Goal: Book appointment/travel/reservation

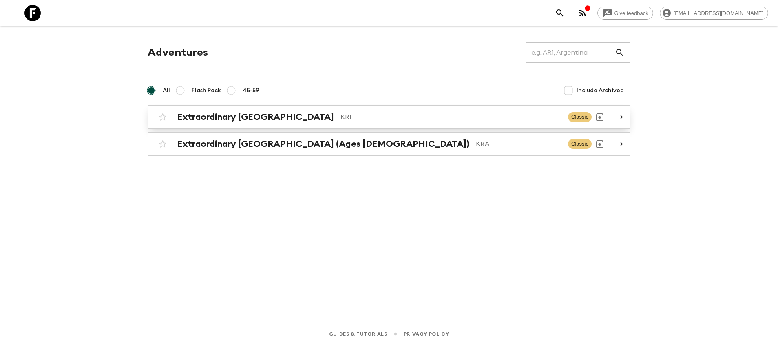
click at [287, 115] on h2 "Extraordinary [GEOGRAPHIC_DATA]" at bounding box center [255, 117] width 157 height 11
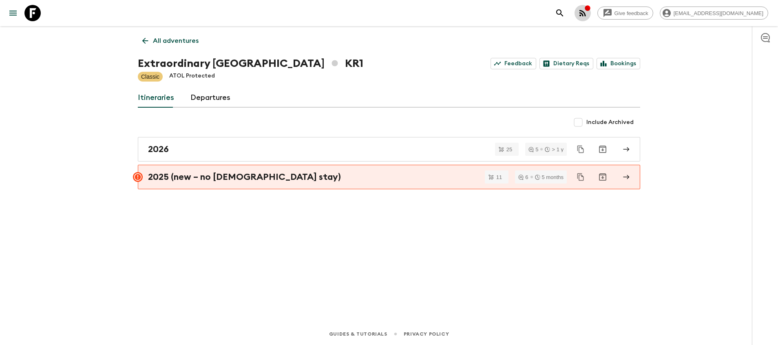
click at [591, 13] on button "button" at bounding box center [583, 13] width 16 height 16
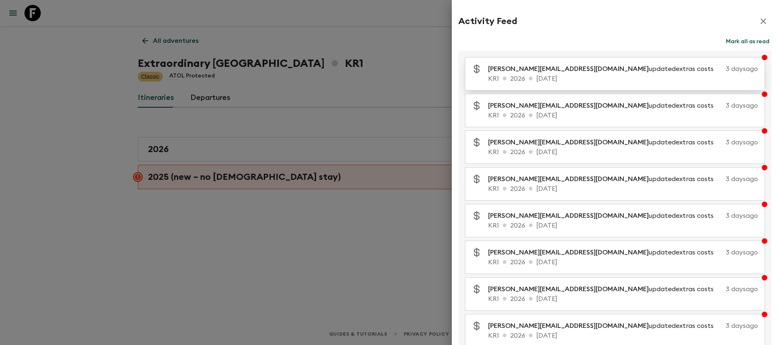
click at [603, 75] on p "KR1 2026 [DATE]" at bounding box center [623, 79] width 270 height 10
